Goal: Information Seeking & Learning: Learn about a topic

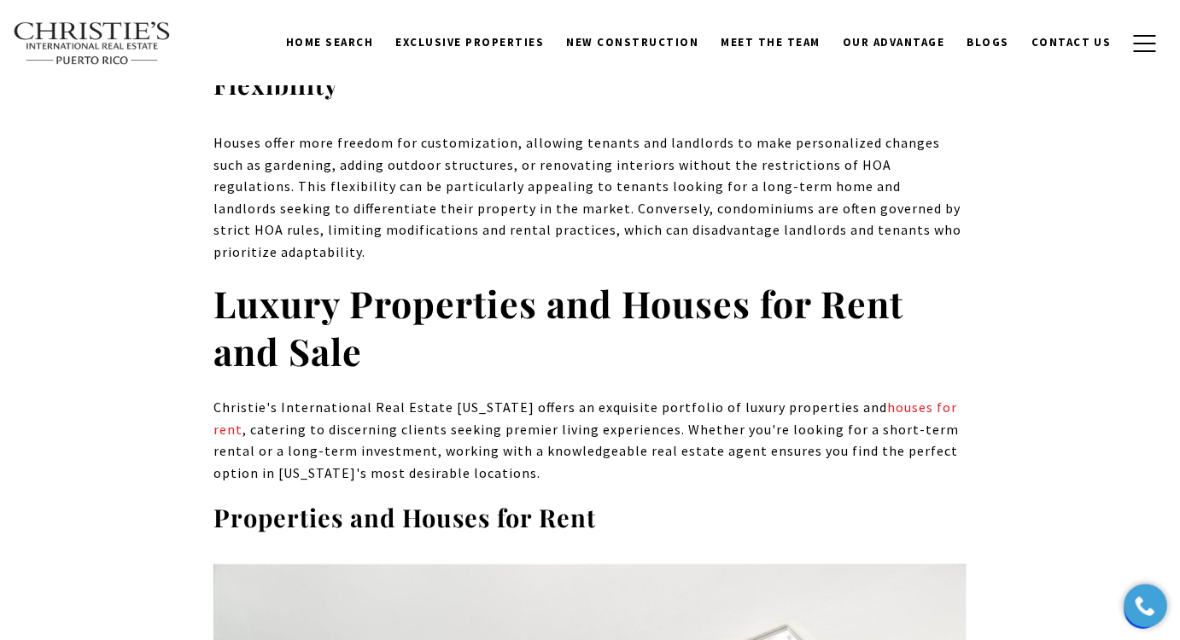
scroll to position [6355, 0]
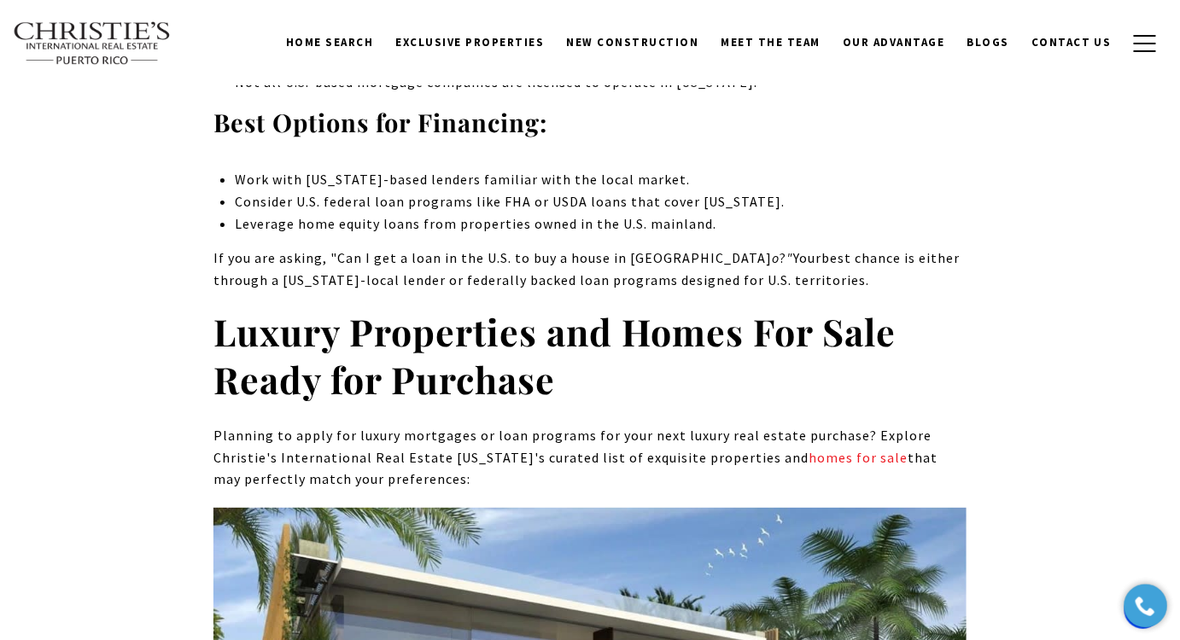
scroll to position [8413, 0]
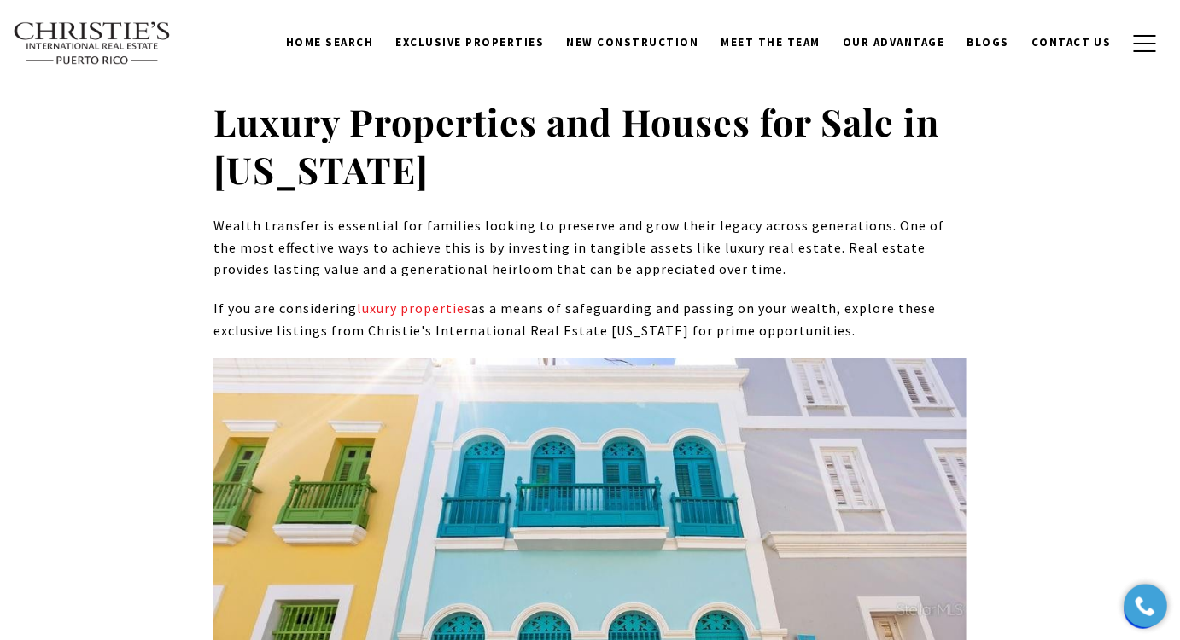
scroll to position [6506, 0]
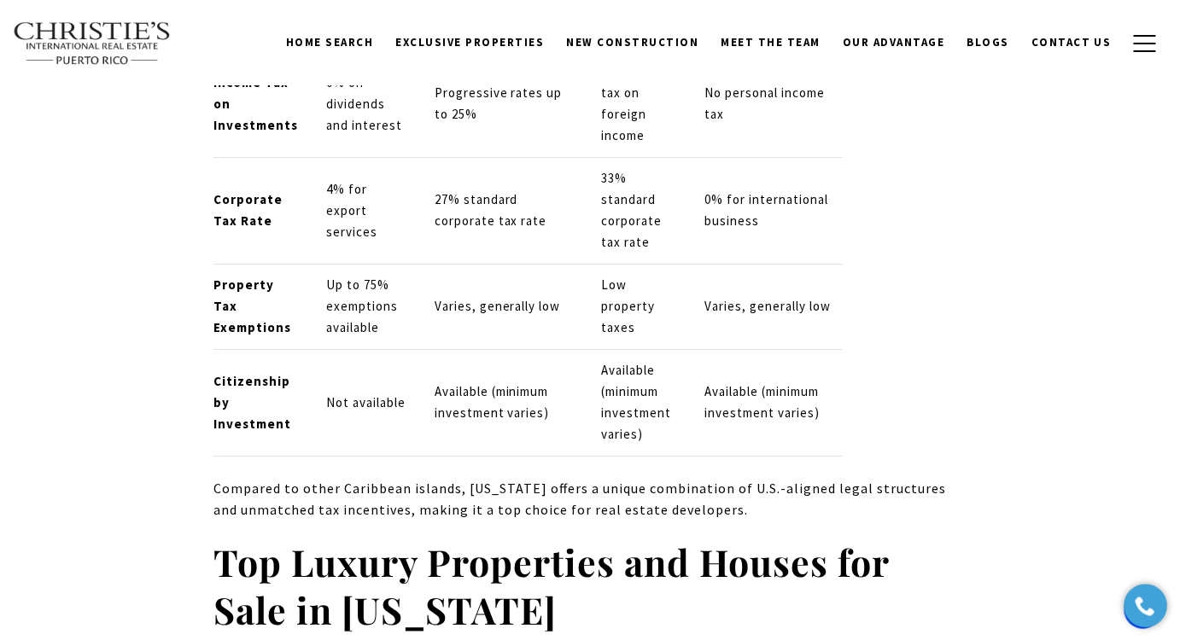
scroll to position [8258, 0]
